Goal: Task Accomplishment & Management: Complete application form

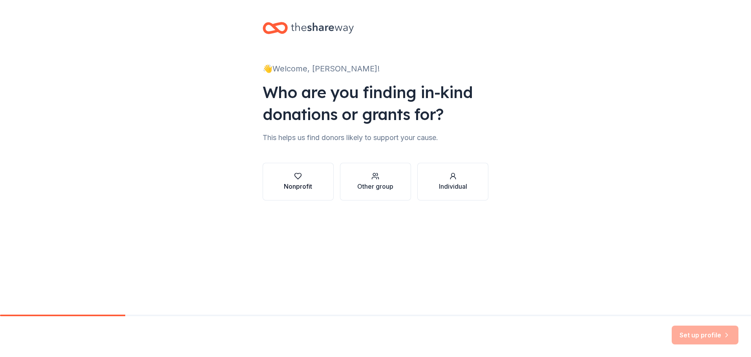
click at [272, 192] on button "Nonprofit" at bounding box center [298, 182] width 71 height 38
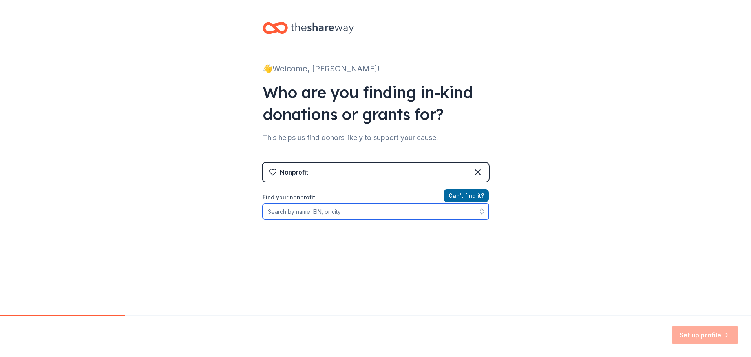
click at [352, 210] on input "Find your nonprofit" at bounding box center [376, 212] width 226 height 16
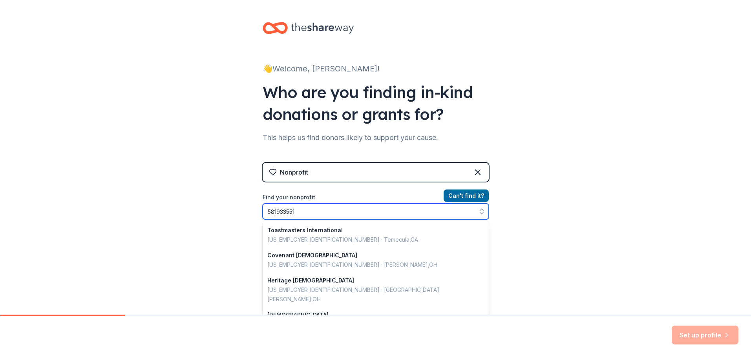
type input "5819335514"
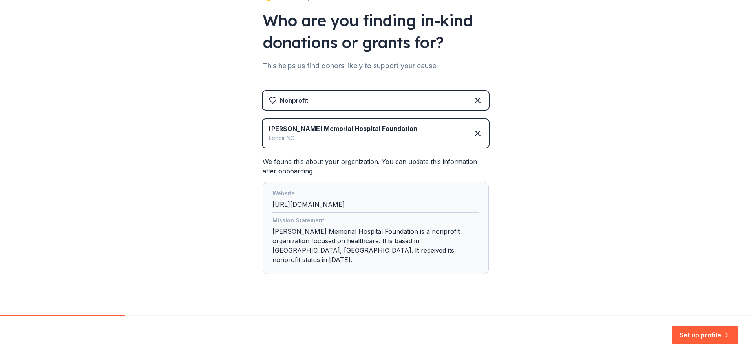
scroll to position [75, 0]
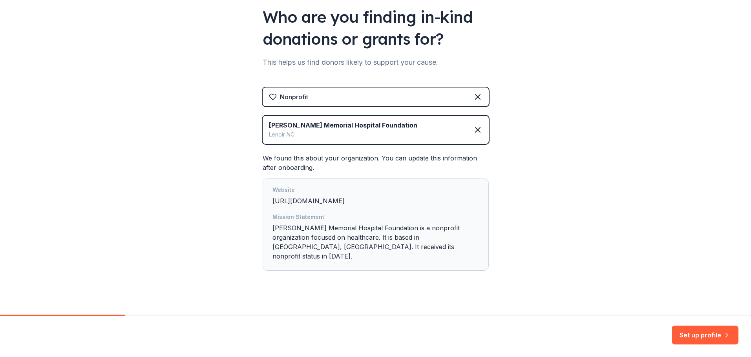
click at [276, 219] on div "Mission Statement" at bounding box center [375, 217] width 206 height 11
click at [678, 335] on button "Set up profile" at bounding box center [704, 335] width 67 height 19
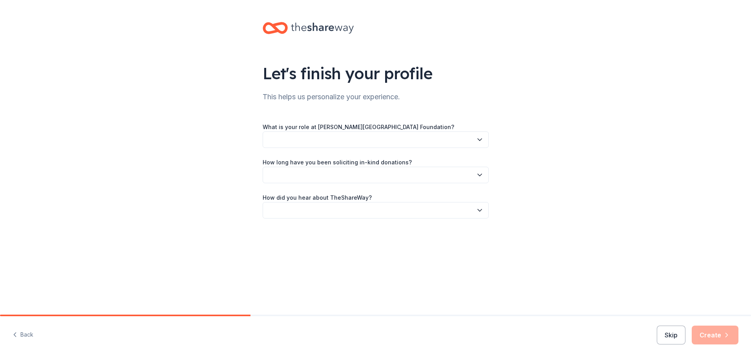
click at [339, 135] on button "button" at bounding box center [376, 139] width 226 height 16
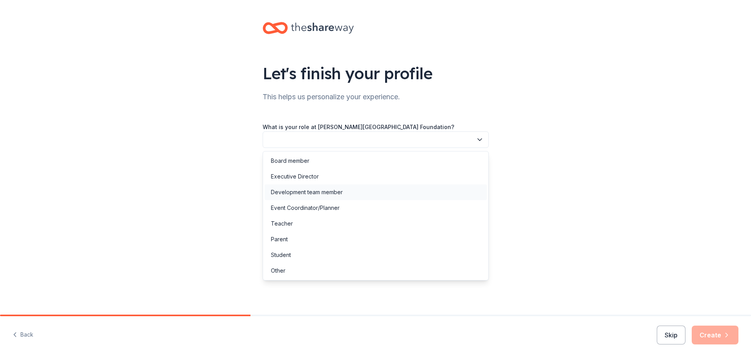
click at [316, 193] on div "Development team member" at bounding box center [307, 192] width 72 height 9
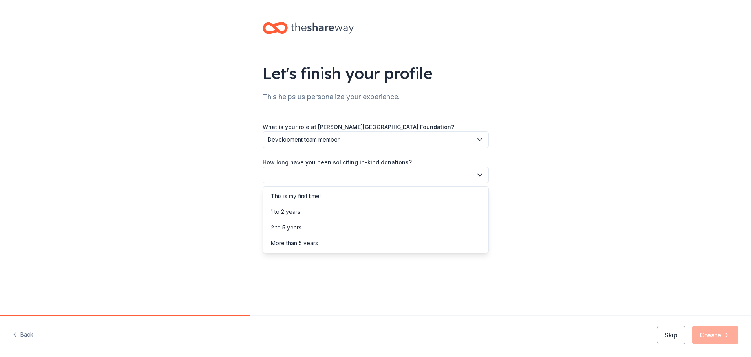
click at [320, 172] on button "button" at bounding box center [376, 175] width 226 height 16
click at [301, 240] on div "More than 5 years" at bounding box center [294, 243] width 47 height 9
click at [312, 210] on button "button" at bounding box center [376, 210] width 226 height 16
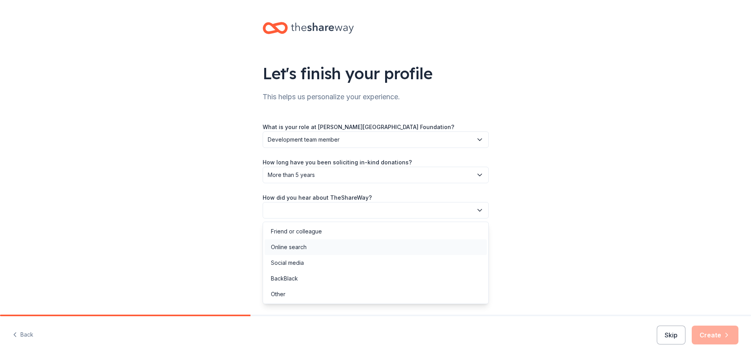
click at [305, 245] on div "Online search" at bounding box center [289, 247] width 36 height 9
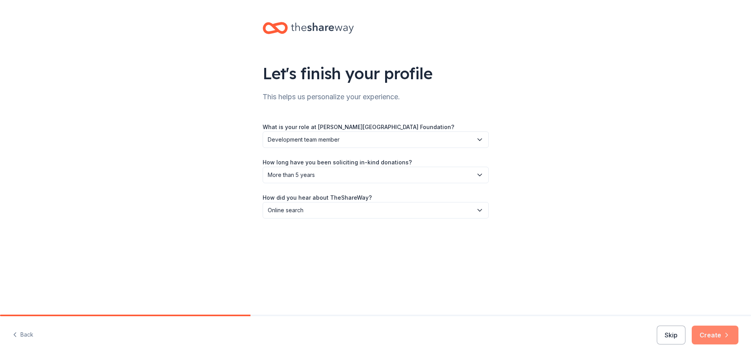
click at [718, 339] on button "Create" at bounding box center [714, 335] width 47 height 19
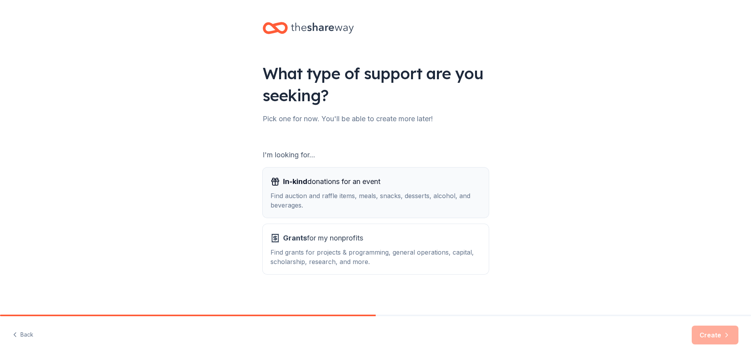
click at [322, 198] on div "Find auction and raffle items, meals, snacks, desserts, alcohol, and beverages." at bounding box center [375, 200] width 210 height 19
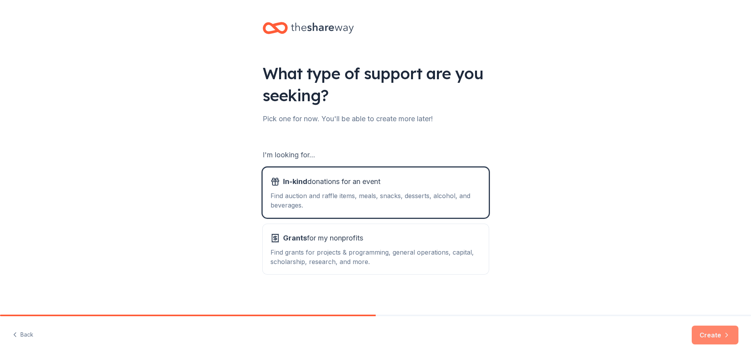
click at [705, 331] on button "Create" at bounding box center [714, 335] width 47 height 19
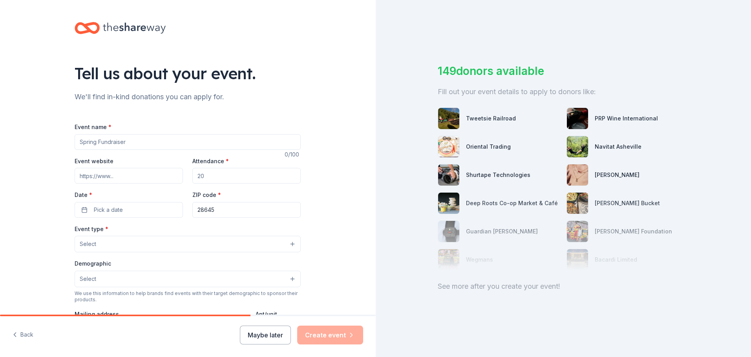
click at [92, 141] on input "Event name *" at bounding box center [188, 142] width 226 height 16
type input "Wonderland Gala"
type input "400"
click at [124, 208] on button "Pick a date" at bounding box center [129, 210] width 108 height 16
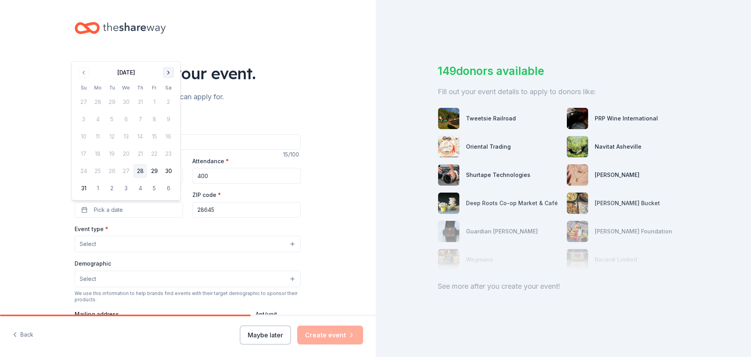
click at [170, 69] on button "Go to next month" at bounding box center [168, 72] width 11 height 11
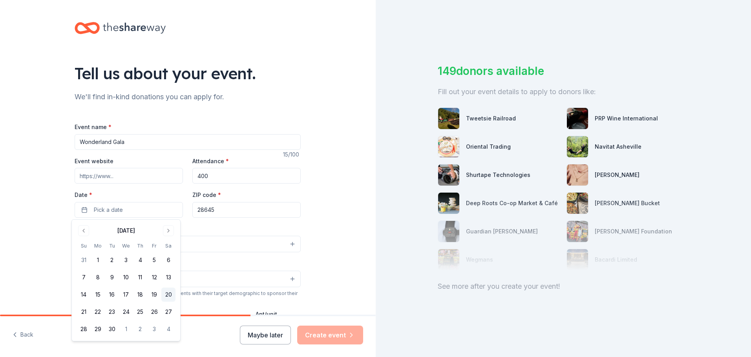
click at [173, 292] on button "20" at bounding box center [168, 295] width 14 height 14
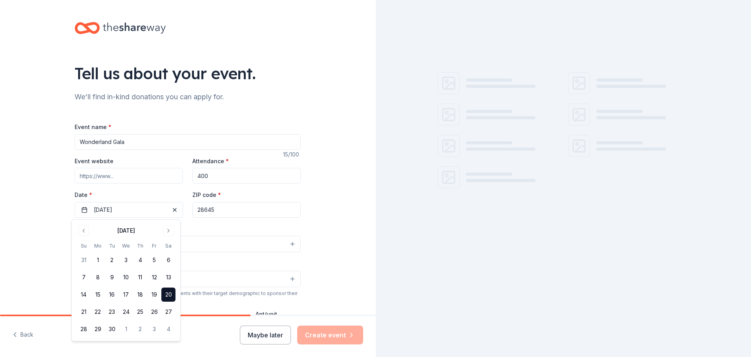
click at [229, 209] on input "28645" at bounding box center [246, 210] width 108 height 16
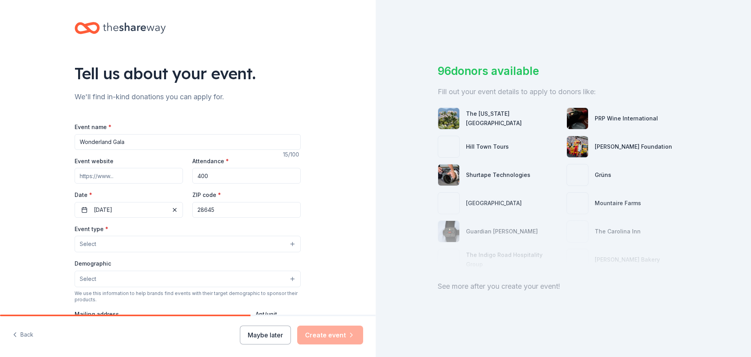
click at [182, 241] on button "Select" at bounding box center [188, 244] width 226 height 16
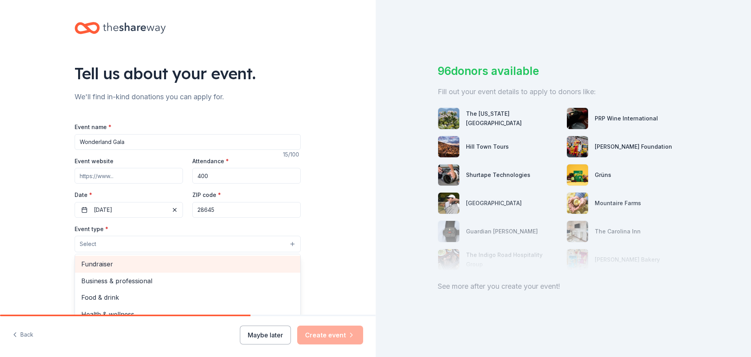
click at [135, 269] on span "Fundraiser" at bounding box center [187, 264] width 213 height 10
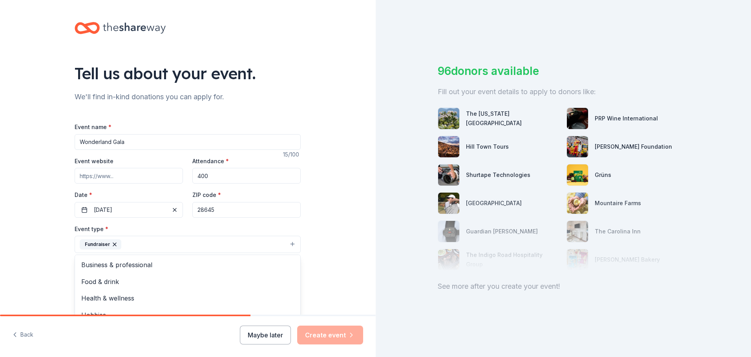
click at [348, 275] on div "Tell us about your event. We'll find in-kind donations you can apply for. Event…" at bounding box center [188, 261] width 376 height 523
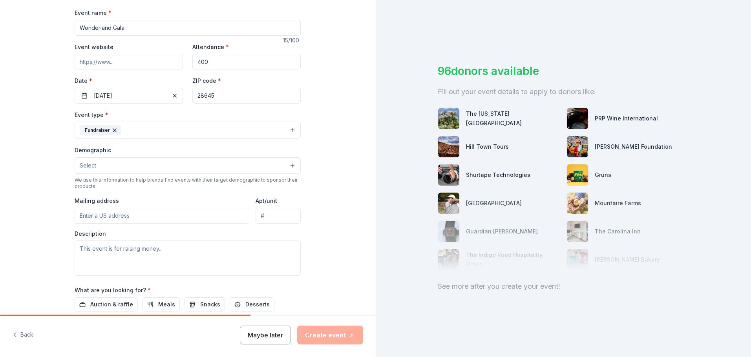
scroll to position [118, 0]
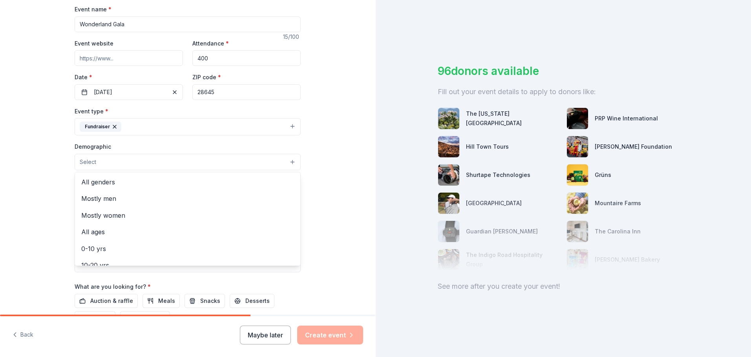
click at [224, 166] on button "Select" at bounding box center [188, 162] width 226 height 16
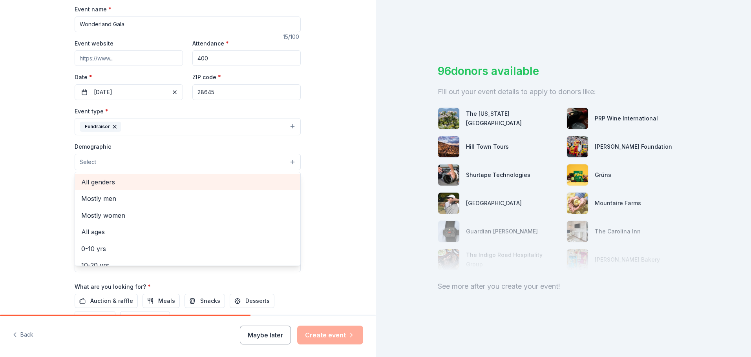
click at [171, 184] on span "All genders" at bounding box center [187, 182] width 213 height 10
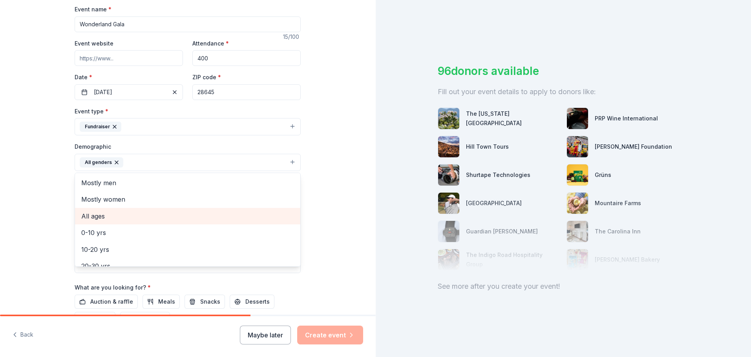
click at [139, 217] on span "All ages" at bounding box center [187, 216] width 213 height 10
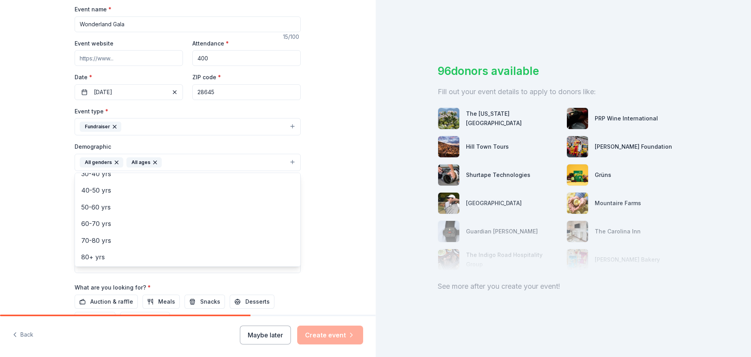
scroll to position [93, 0]
click at [345, 272] on div "Tell us about your event. We'll find in-kind donations you can apply for. Event…" at bounding box center [188, 144] width 376 height 524
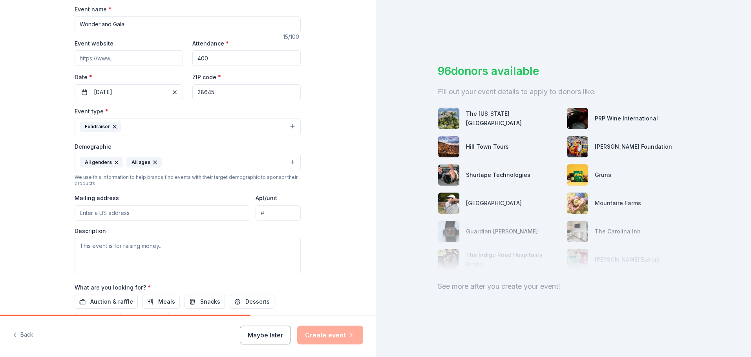
click at [146, 213] on input "Mailing address" at bounding box center [162, 213] width 175 height 16
type input "639 Pennton Avenue Southwest, Lenoir, NC, 28645"
click at [140, 245] on textarea at bounding box center [188, 255] width 226 height 35
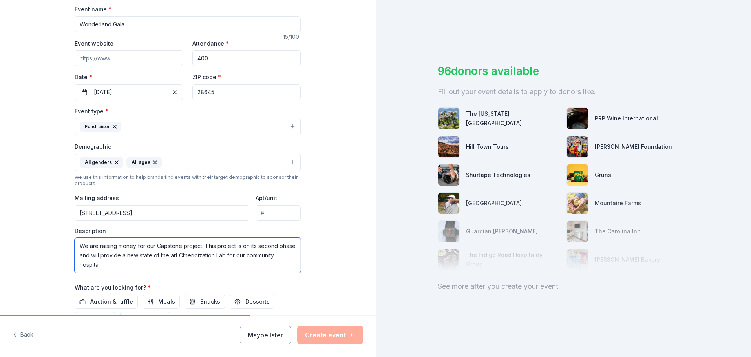
click at [178, 256] on textarea "We are raising money for our Capstone project. This project is on its second ph…" at bounding box center [188, 255] width 226 height 35
drag, startPoint x: 178, startPoint y: 256, endPoint x: 174, endPoint y: 260, distance: 5.0
click at [174, 260] on textarea "We are raising money for our Capstone project. This project is on its second ph…" at bounding box center [188, 255] width 226 height 35
click at [179, 254] on textarea "We are raising money for our Capstone project. This project is on its second ph…" at bounding box center [188, 255] width 226 height 35
click at [179, 266] on textarea "We are raising money for our Capstone project. This project is on its second ph…" at bounding box center [188, 255] width 226 height 35
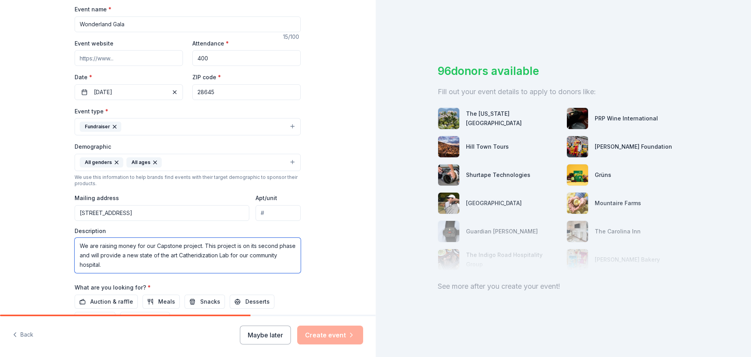
click at [197, 256] on textarea "We are raising money for our Capstone project. This project is on its second ph…" at bounding box center [188, 255] width 226 height 35
drag, startPoint x: 197, startPoint y: 256, endPoint x: 211, endPoint y: 262, distance: 15.3
click at [211, 262] on textarea "We are raising money for our Capstone project. This project is on its second ph…" at bounding box center [188, 255] width 226 height 35
drag, startPoint x: 191, startPoint y: 257, endPoint x: 194, endPoint y: 254, distance: 4.2
click at [194, 254] on textarea "We are raising money for our Capstone project. This project is on its second ph…" at bounding box center [188, 255] width 226 height 35
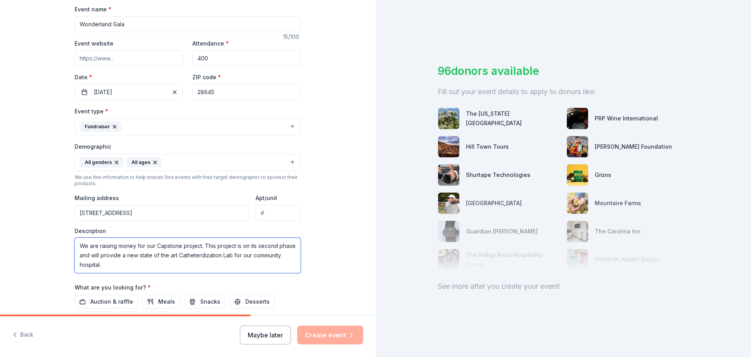
click at [193, 265] on textarea "We are raising money for our Capstone project. This project is on its second ph…" at bounding box center [188, 255] width 226 height 35
click at [193, 252] on textarea "We are raising money for our Capstone project. This project is on its second ph…" at bounding box center [188, 255] width 226 height 35
drag, startPoint x: 193, startPoint y: 252, endPoint x: 187, endPoint y: 259, distance: 9.2
click at [187, 259] on textarea "We are raising money for our Capstone project. This project is on its second ph…" at bounding box center [188, 255] width 226 height 35
drag, startPoint x: 175, startPoint y: 256, endPoint x: 230, endPoint y: 254, distance: 54.2
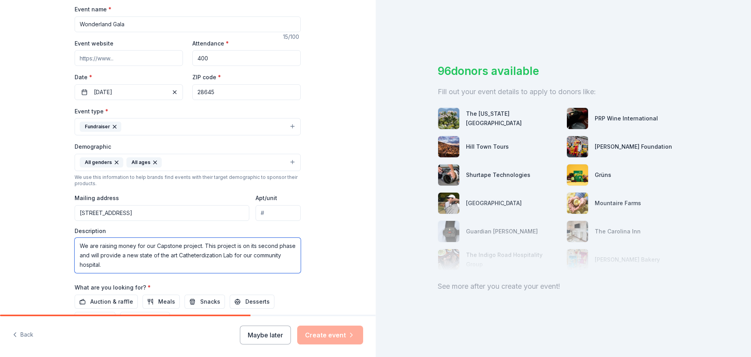
click at [230, 254] on textarea "We are raising money for our Capstone project. This project is on its second ph…" at bounding box center [188, 255] width 226 height 35
paste textarea "ization Laboratory"
click at [201, 263] on textarea "We are raising money for our Capstone project. This project is on its second ph…" at bounding box center [188, 255] width 226 height 35
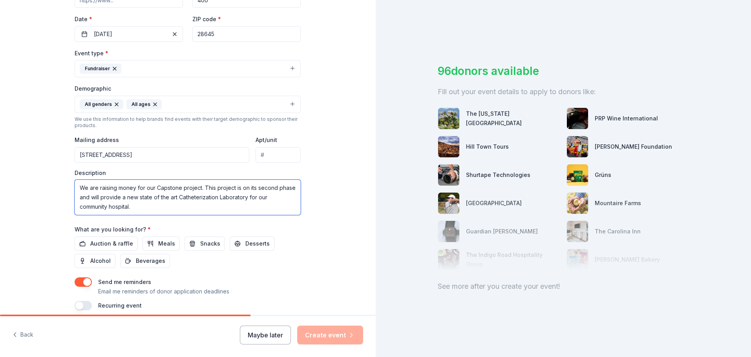
scroll to position [196, 0]
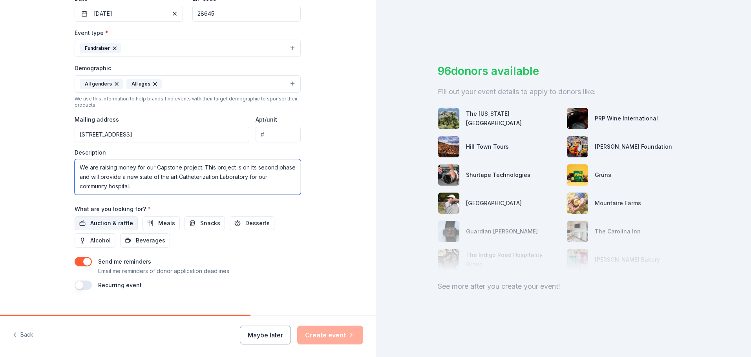
type textarea "We are raising money for our Capstone project. This project is on its second ph…"
click at [96, 225] on span "Auction & raffle" at bounding box center [111, 223] width 43 height 9
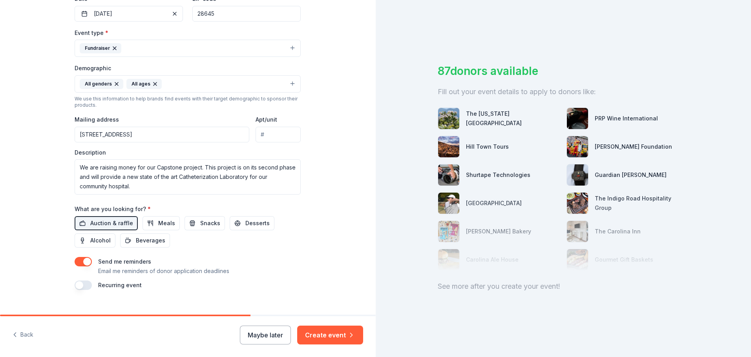
click at [77, 262] on button "button" at bounding box center [83, 261] width 17 height 9
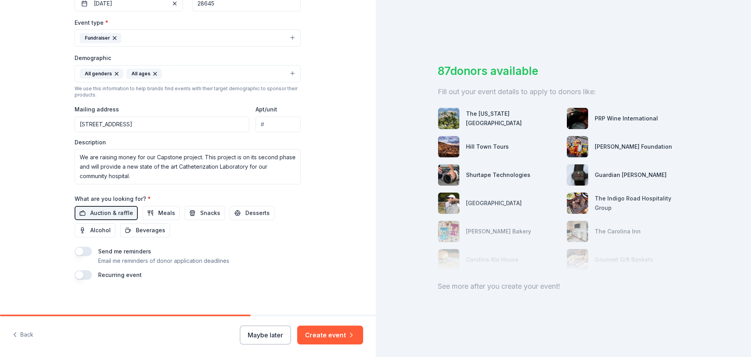
scroll to position [209, 0]
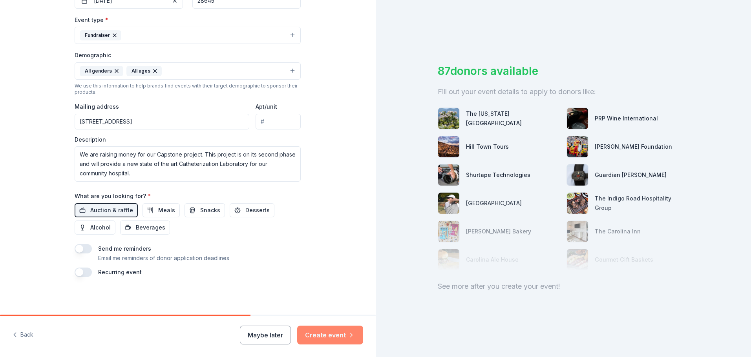
click at [350, 337] on icon "button" at bounding box center [351, 335] width 8 height 8
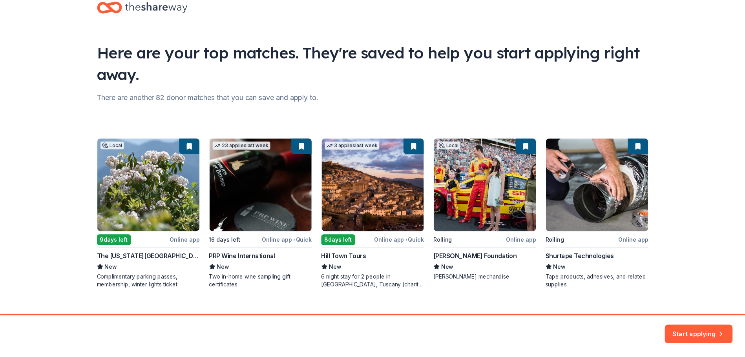
scroll to position [34, 0]
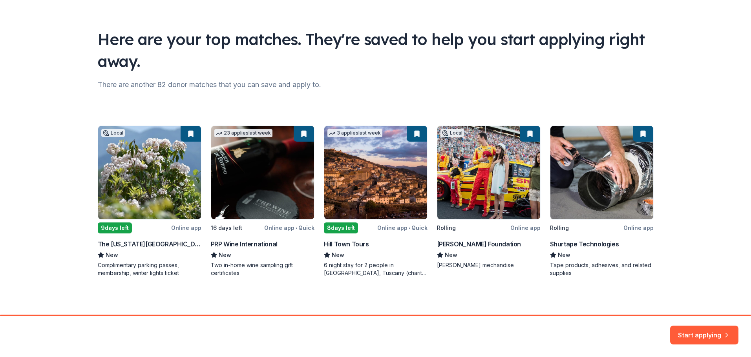
drag, startPoint x: 139, startPoint y: 179, endPoint x: 133, endPoint y: 186, distance: 8.9
click at [135, 187] on div "Local 9 days left Online app The North Carolina Arboretum New Complimentary par…" at bounding box center [376, 201] width 556 height 151
click at [700, 332] on button "Start applying" at bounding box center [704, 330] width 68 height 19
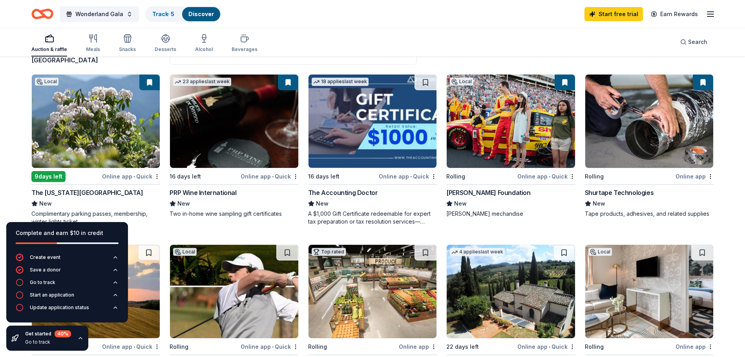
scroll to position [78, 0]
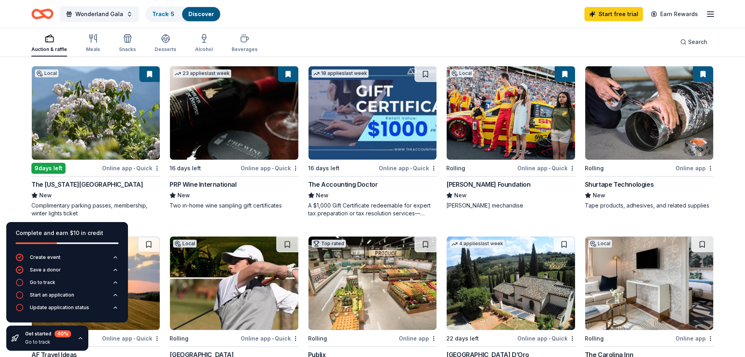
click at [118, 115] on img at bounding box center [96, 112] width 128 height 93
click at [491, 119] on img at bounding box center [511, 112] width 128 height 93
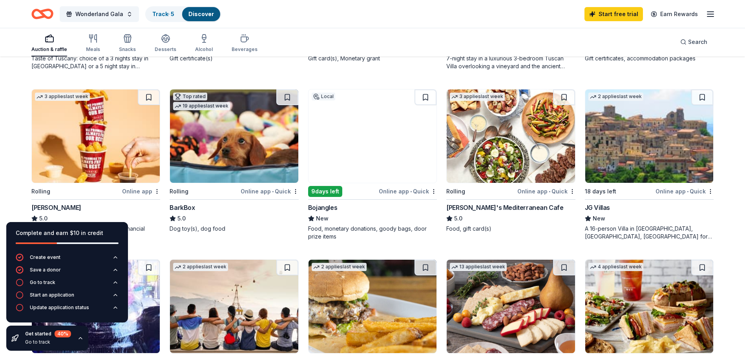
scroll to position [432, 0]
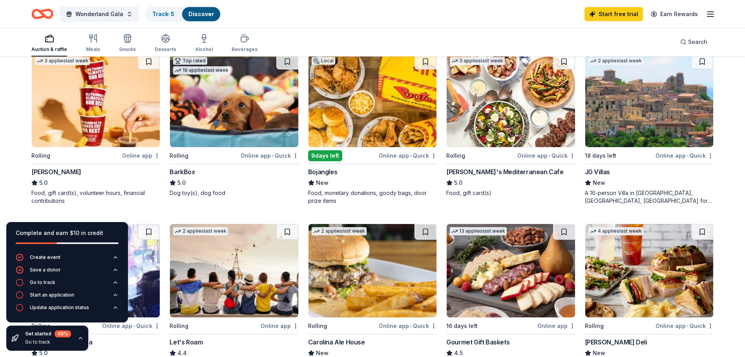
click at [125, 211] on div "Local 9 days left Online app • Quick The North Carolina Arboretum New Complimen…" at bounding box center [372, 44] width 682 height 662
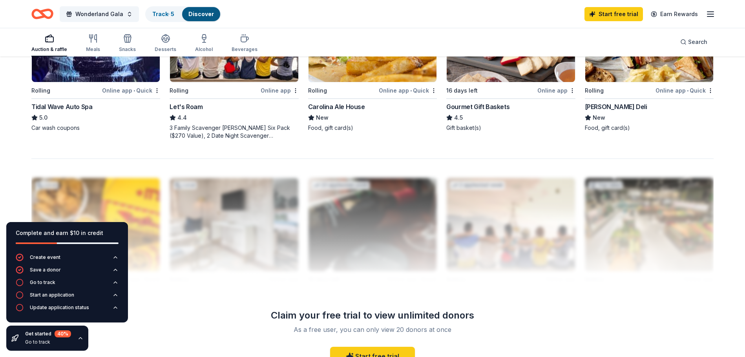
scroll to position [628, 0]
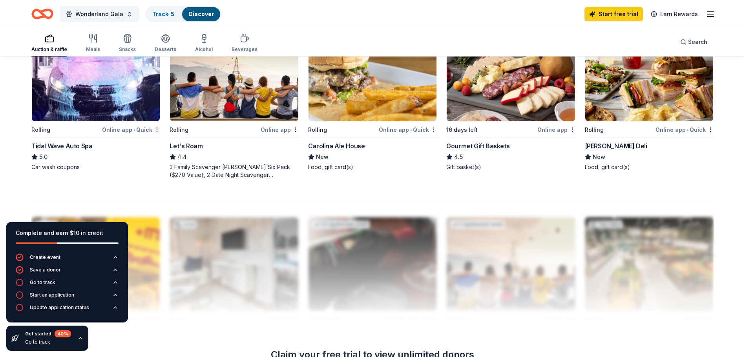
click at [100, 84] on img at bounding box center [96, 74] width 128 height 93
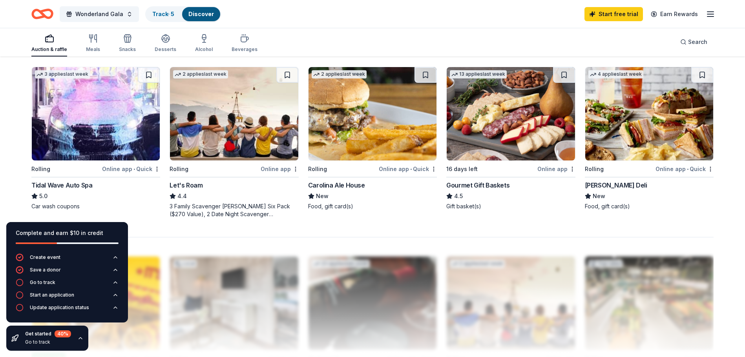
click at [497, 128] on img at bounding box center [511, 113] width 128 height 93
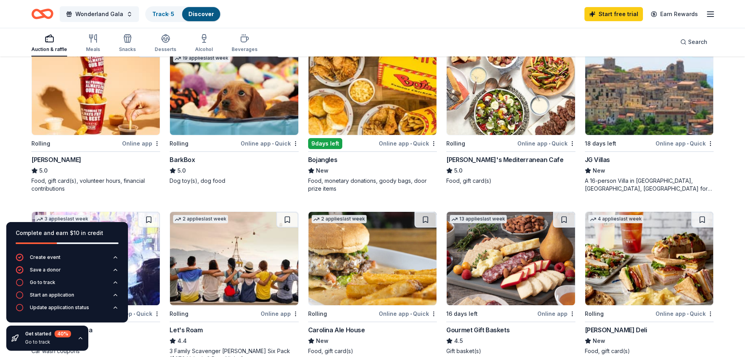
scroll to position [430, 0]
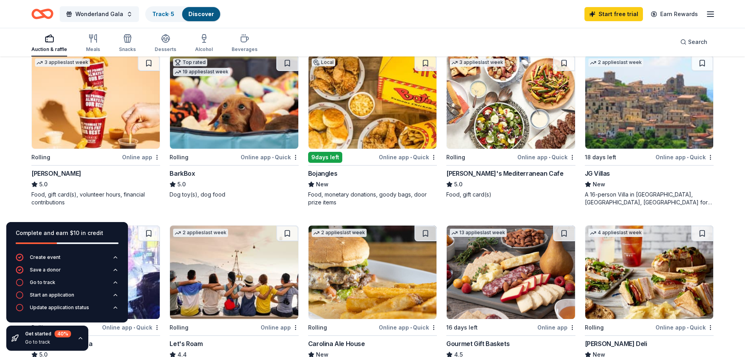
click at [215, 92] on img at bounding box center [234, 101] width 128 height 93
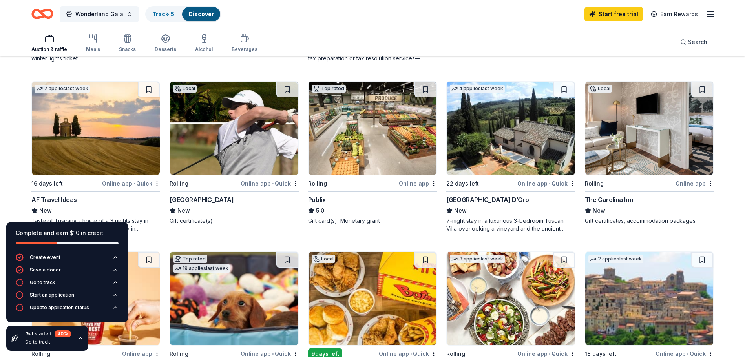
scroll to position [234, 0]
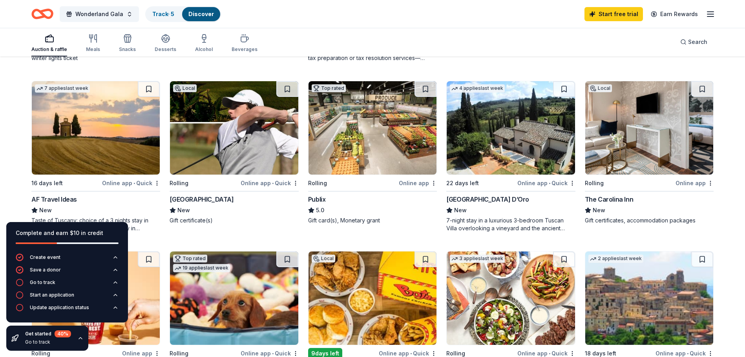
click at [635, 145] on img at bounding box center [649, 127] width 128 height 93
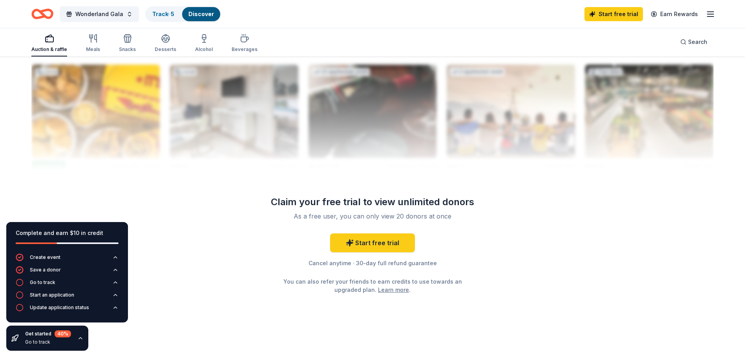
scroll to position [783, 0]
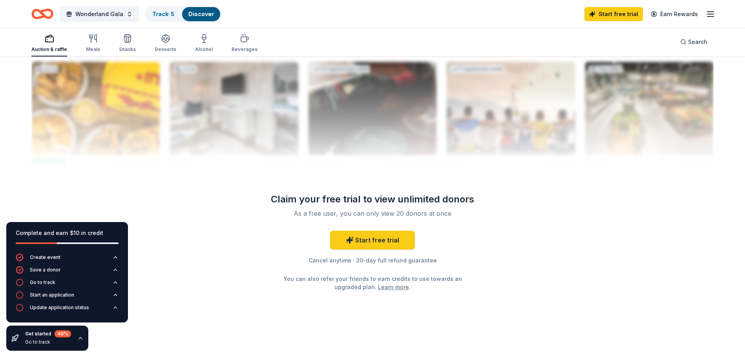
click at [81, 337] on icon "button" at bounding box center [80, 338] width 6 height 6
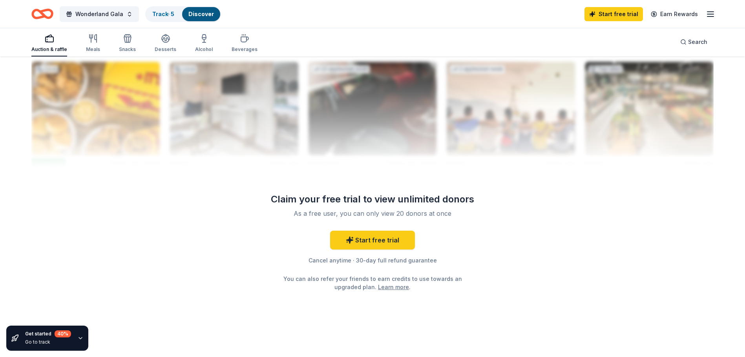
click at [57, 51] on div "Auction & raffle" at bounding box center [49, 49] width 36 height 6
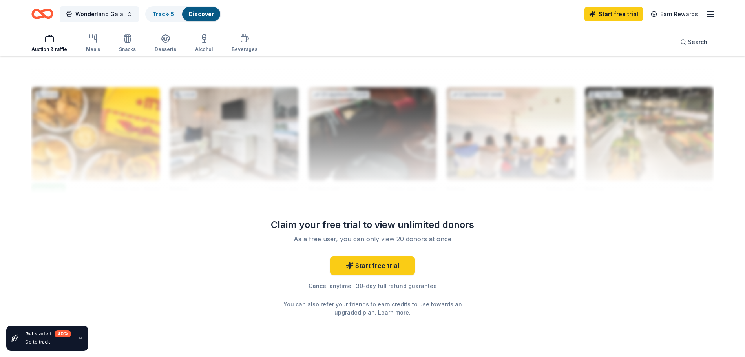
scroll to position [744, 0]
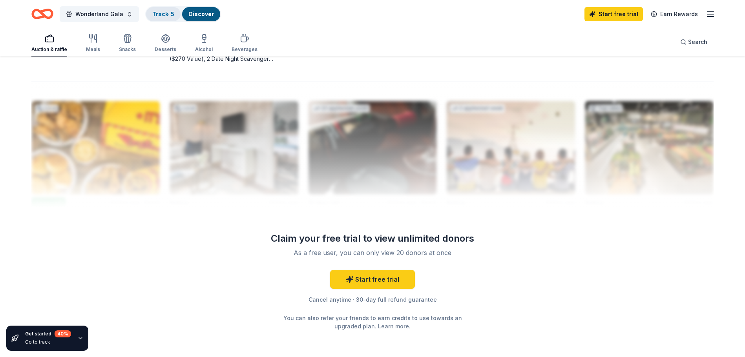
click at [166, 14] on link "Track · 5" at bounding box center [163, 14] width 22 height 7
click at [190, 15] on link "Discover" at bounding box center [201, 14] width 26 height 7
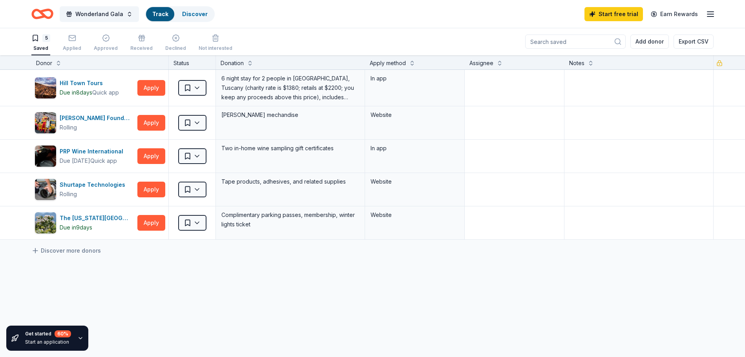
scroll to position [0, 0]
click at [47, 19] on icon "Home" at bounding box center [42, 14] width 22 height 18
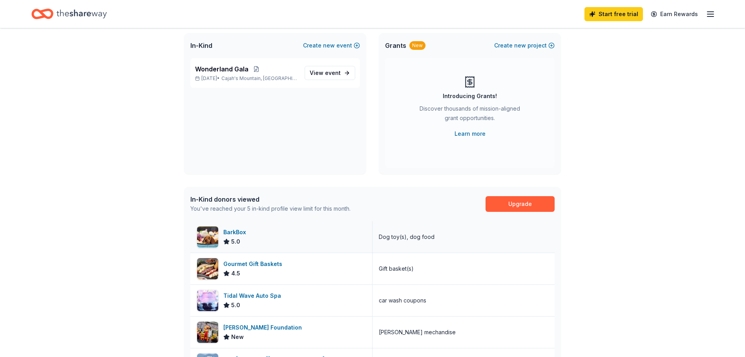
scroll to position [279, 0]
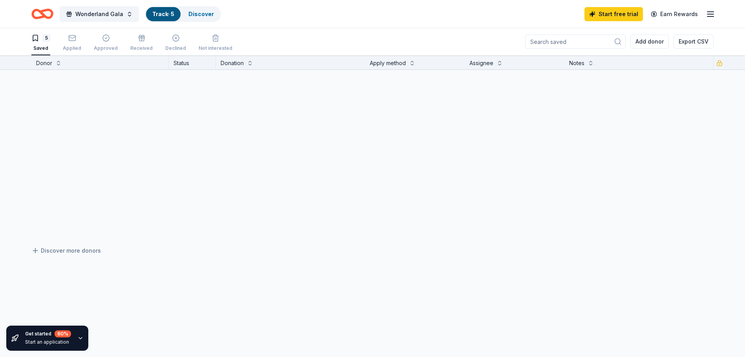
scroll to position [0, 0]
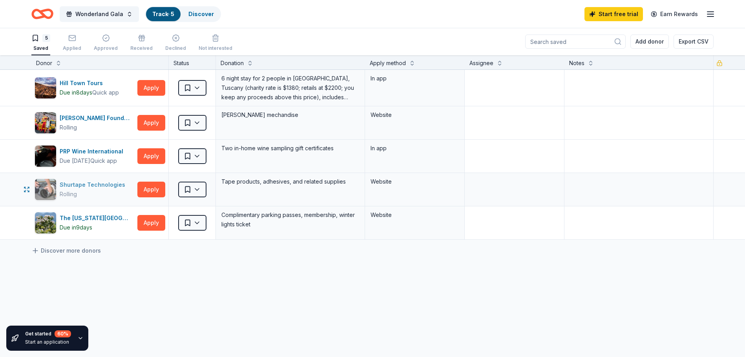
click at [72, 186] on div "Shurtape Technologies" at bounding box center [94, 184] width 69 height 9
click at [58, 252] on link "Discover more donors" at bounding box center [65, 250] width 69 height 9
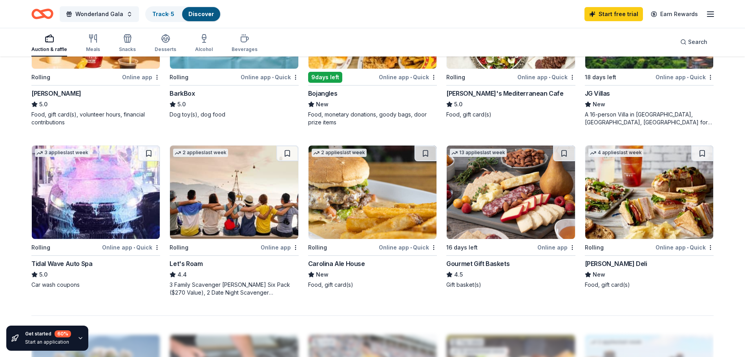
scroll to position [549, 0]
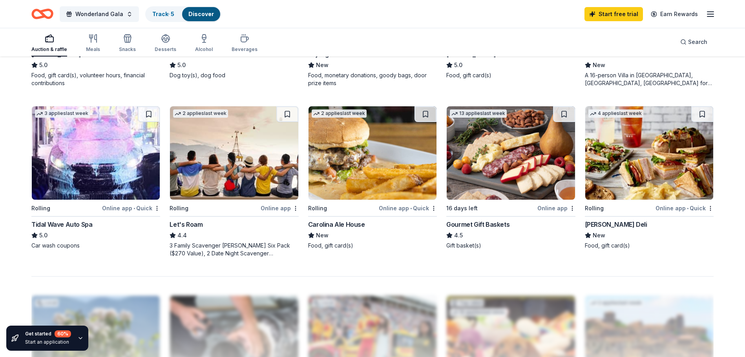
click at [267, 153] on img at bounding box center [234, 152] width 128 height 93
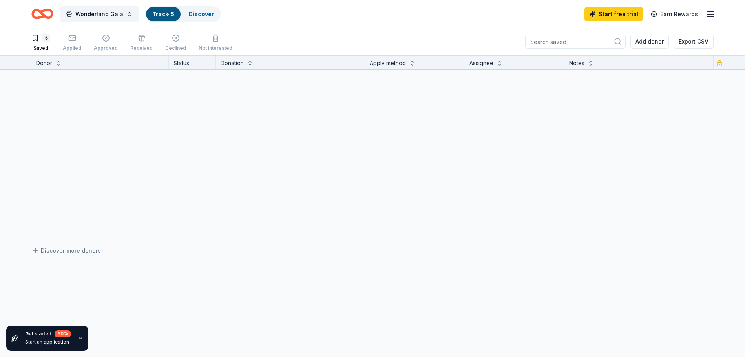
scroll to position [0, 0]
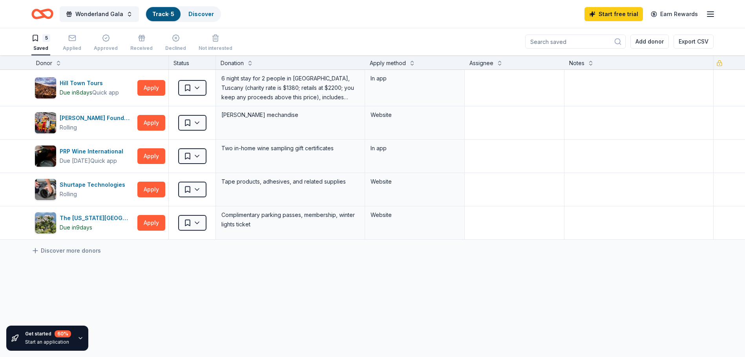
scroll to position [744, 0]
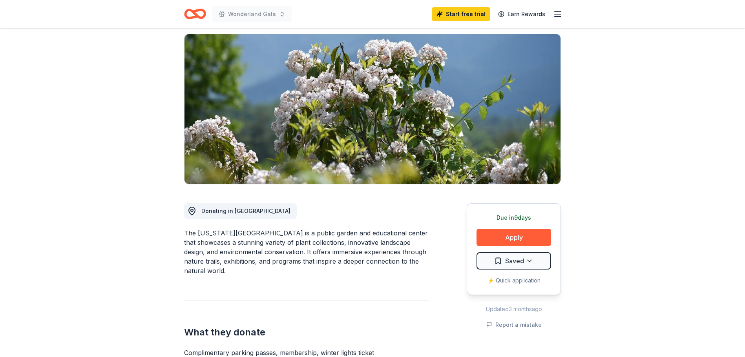
scroll to position [39, 0]
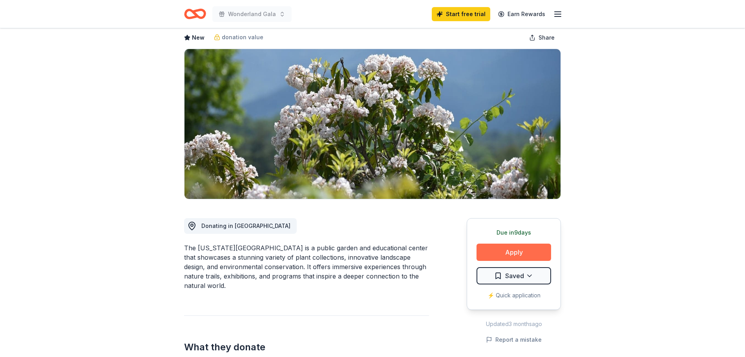
click at [522, 250] on button "Apply" at bounding box center [513, 252] width 75 height 17
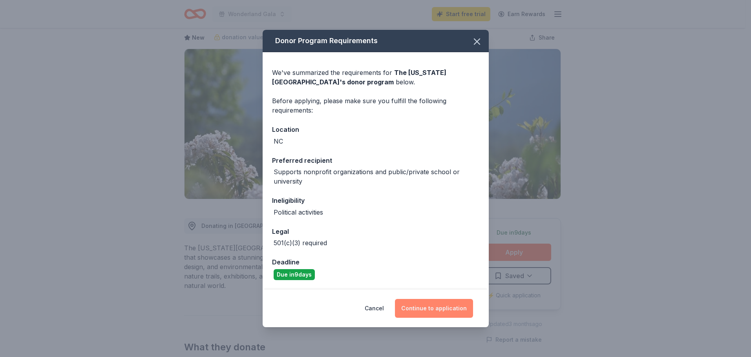
click at [432, 310] on button "Continue to application" at bounding box center [434, 308] width 78 height 19
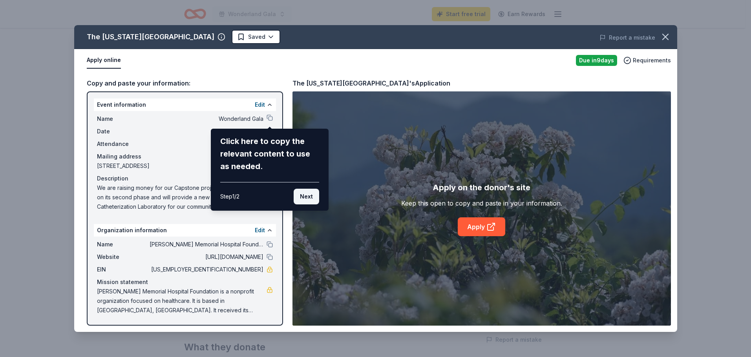
click at [313, 198] on button "Next" at bounding box center [307, 197] width 26 height 16
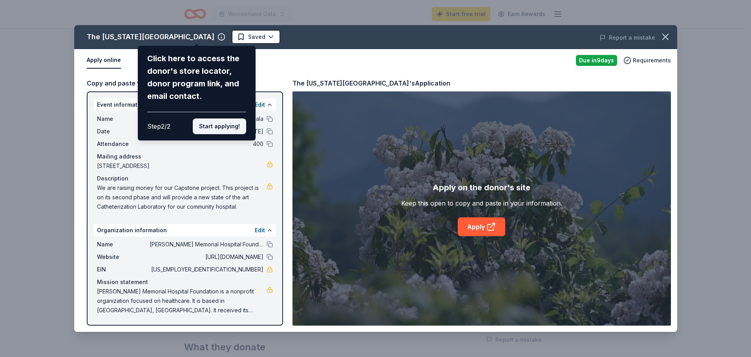
click at [227, 127] on button "Start applying!" at bounding box center [219, 127] width 53 height 16
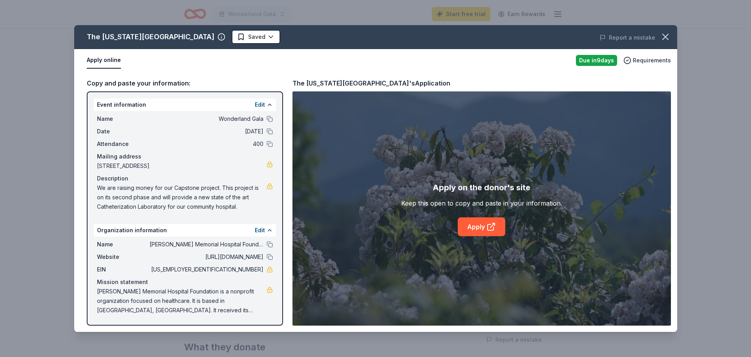
click at [471, 228] on div "The North Carolina Arboretum Saved Report a mistake Apply online Due in 9 days …" at bounding box center [375, 178] width 603 height 307
click at [467, 232] on link "Apply" at bounding box center [481, 226] width 47 height 19
drag, startPoint x: 665, startPoint y: 35, endPoint x: 663, endPoint y: 41, distance: 5.8
click at [665, 35] on icon "button" at bounding box center [665, 36] width 11 height 11
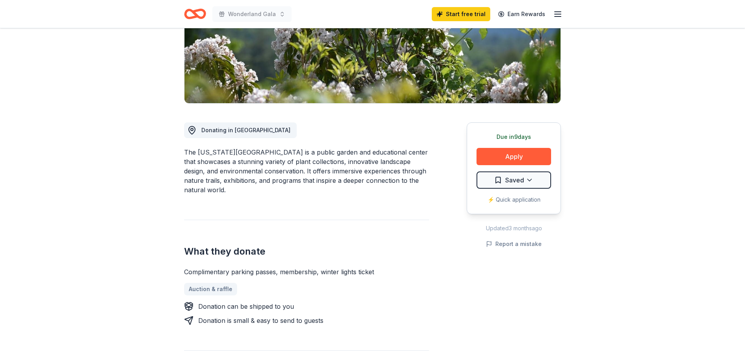
scroll to position [353, 0]
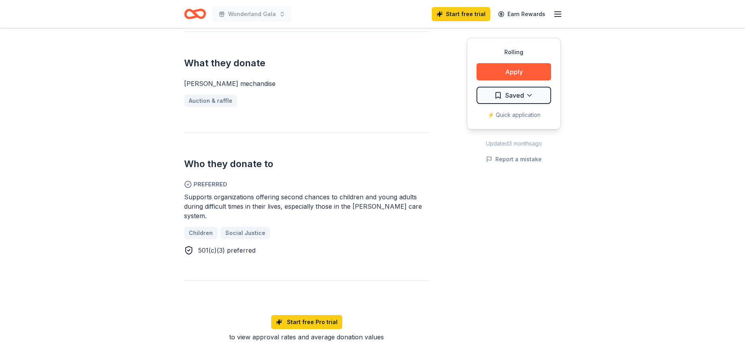
scroll to position [275, 0]
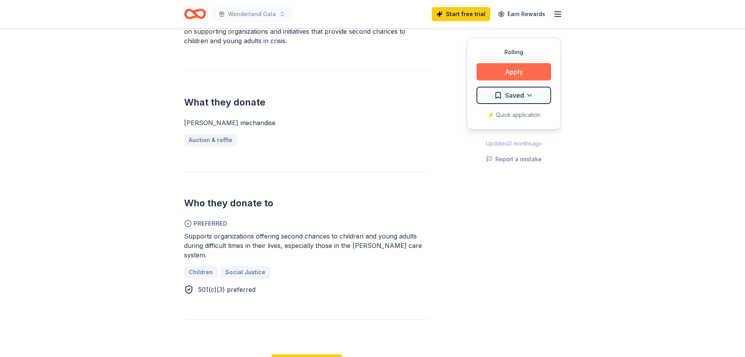
click at [514, 73] on button "Apply" at bounding box center [513, 71] width 75 height 17
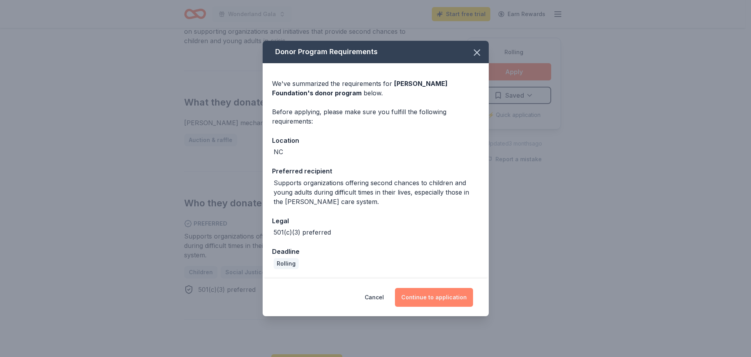
click at [447, 297] on button "Continue to application" at bounding box center [434, 297] width 78 height 19
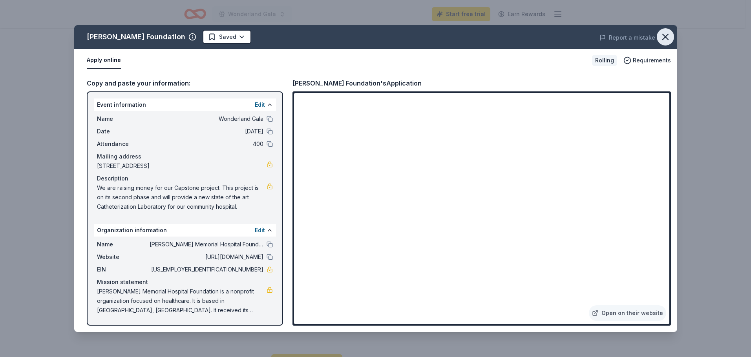
click at [666, 38] on icon "button" at bounding box center [664, 36] width 5 height 5
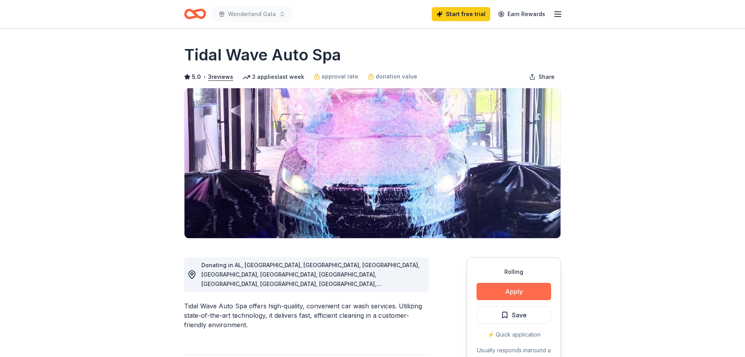
click at [514, 294] on button "Apply" at bounding box center [513, 291] width 75 height 17
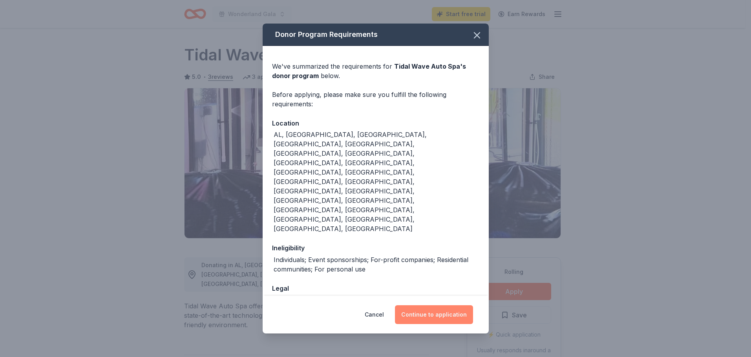
click at [434, 305] on button "Continue to application" at bounding box center [434, 314] width 78 height 19
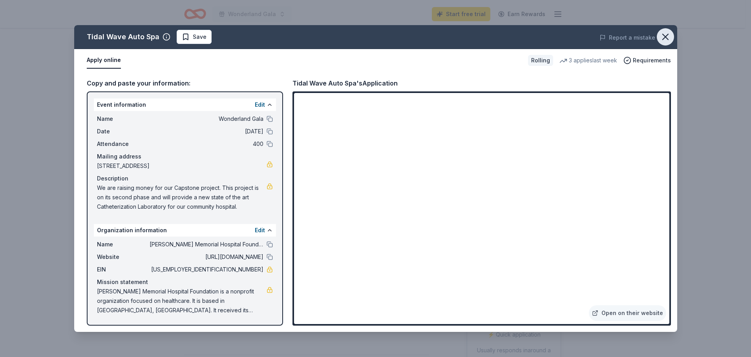
click at [668, 33] on icon "button" at bounding box center [665, 36] width 11 height 11
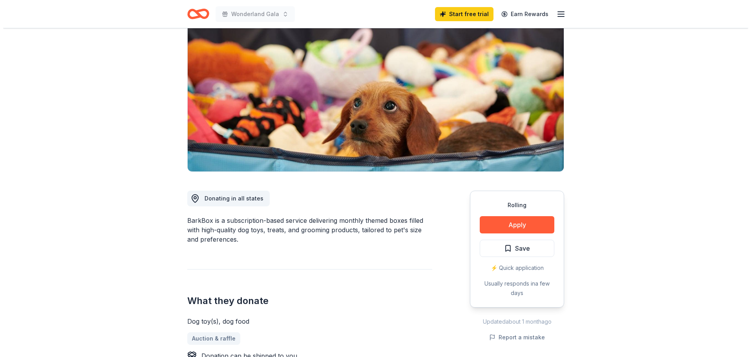
scroll to position [118, 0]
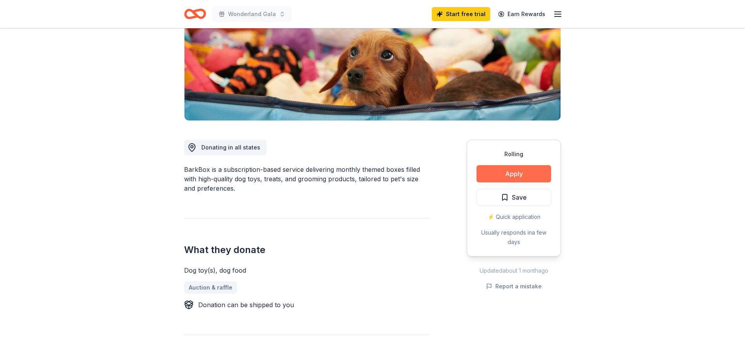
click at [526, 172] on button "Apply" at bounding box center [513, 173] width 75 height 17
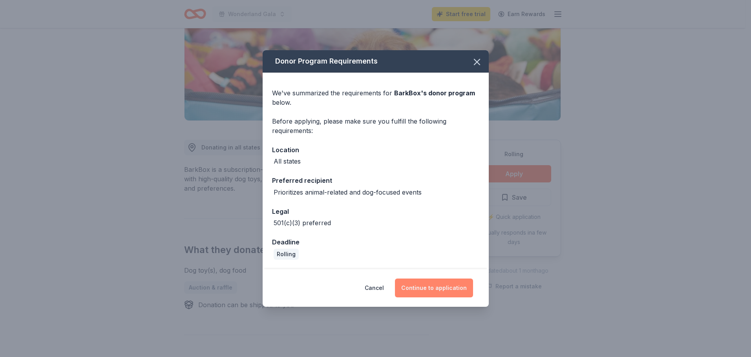
click at [454, 287] on button "Continue to application" at bounding box center [434, 288] width 78 height 19
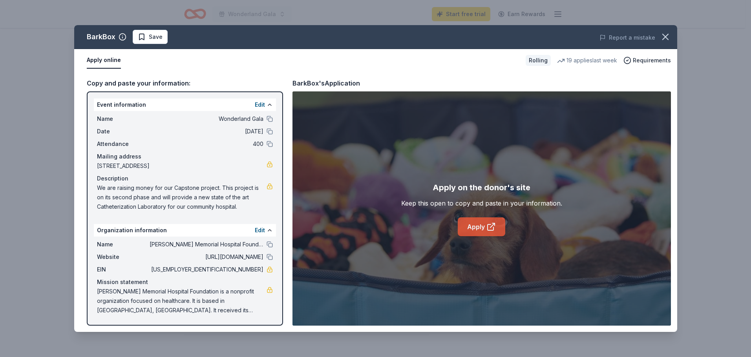
click at [494, 230] on icon at bounding box center [490, 226] width 9 height 9
click at [476, 228] on link "Apply" at bounding box center [481, 226] width 47 height 19
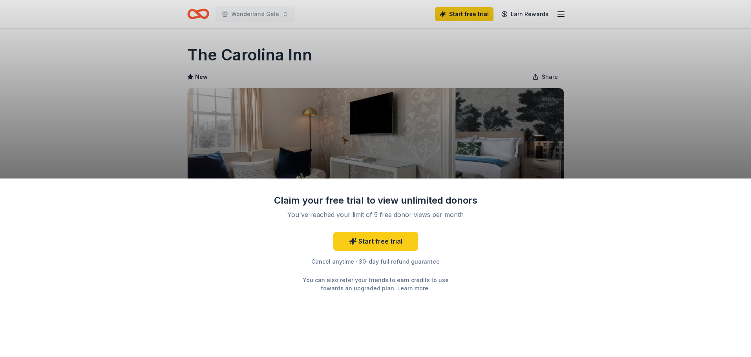
click at [600, 128] on div "Claim your free trial to view unlimited donors You've reached your limit of 5 f…" at bounding box center [375, 178] width 751 height 357
click at [244, 57] on div "Claim your free trial to view unlimited donors You've reached your limit of 5 f…" at bounding box center [375, 178] width 751 height 357
